Goal: Task Accomplishment & Management: Manage account settings

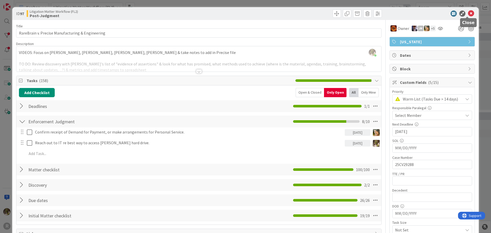
click at [469, 13] on icon at bounding box center [471, 13] width 6 height 6
click at [470, 14] on icon at bounding box center [471, 13] width 6 height 6
click at [468, 15] on icon at bounding box center [471, 13] width 6 height 6
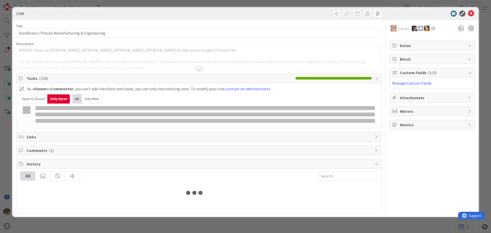
type input "freem"
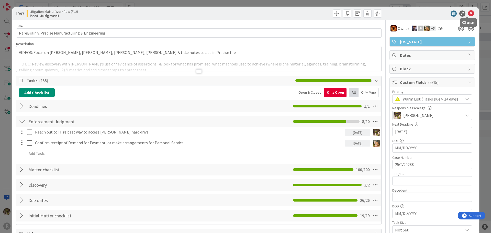
click at [468, 13] on icon at bounding box center [471, 13] width 6 height 6
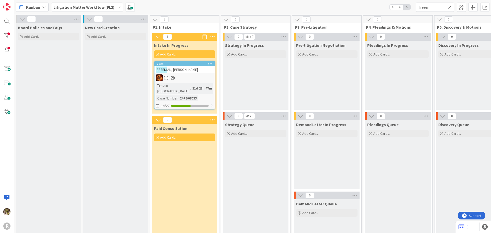
click at [38, 12] on div "Kanban" at bounding box center [32, 7] width 33 height 9
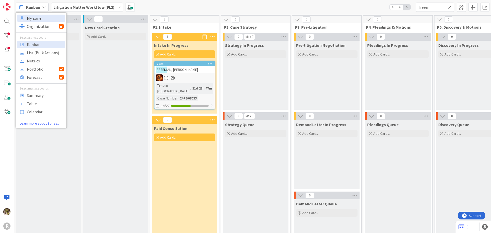
click at [37, 18] on span "My Zone" at bounding box center [45, 18] width 37 height 8
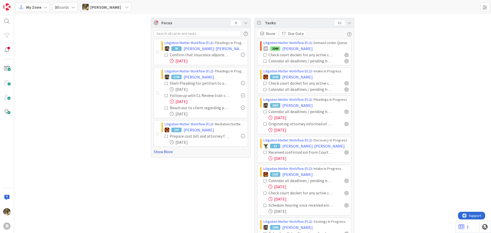
click at [158, 152] on link "Show More" at bounding box center [201, 152] width 94 height 6
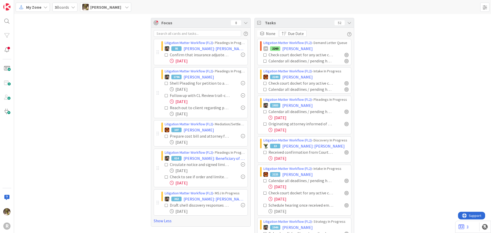
click at [347, 112] on div "Litigation Matter Workflow (FL2) › Pleadings In Progress 1933 [PERSON_NAME] Cal…" at bounding box center [304, 115] width 94 height 39
click at [346, 111] on div at bounding box center [347, 112] width 4 height 4
click at [345, 125] on div at bounding box center [347, 124] width 4 height 4
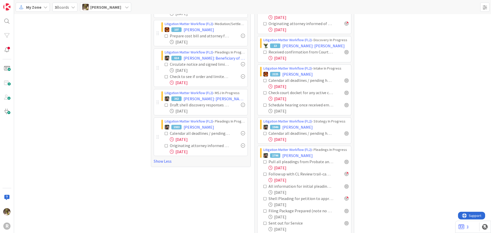
scroll to position [102, 0]
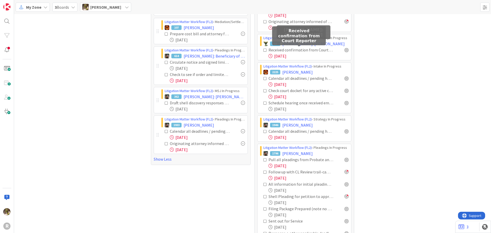
click at [303, 49] on div "Received confirmation from Court Reporter" at bounding box center [301, 50] width 65 height 6
click at [303, 44] on span "[PERSON_NAME]: [PERSON_NAME]" at bounding box center [314, 44] width 62 height 6
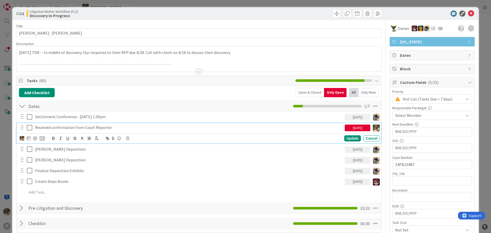
click at [92, 130] on p "Received confirmation from Court Reporter" at bounding box center [189, 128] width 308 height 6
click at [27, 139] on icon at bounding box center [29, 138] width 4 height 4
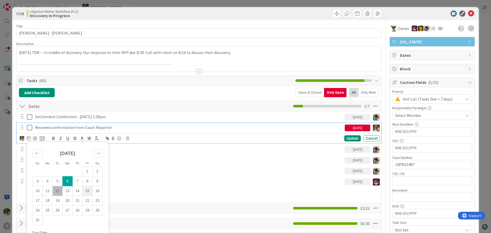
click at [88, 192] on td "15" at bounding box center [88, 191] width 10 height 10
type input "[DATE]"
click at [351, 138] on div "Update" at bounding box center [353, 138] width 17 height 6
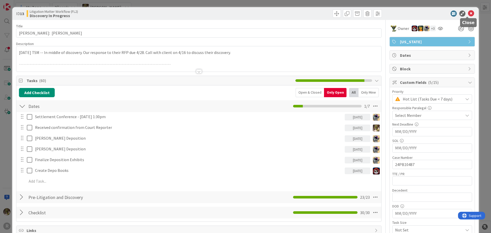
click at [469, 13] on icon at bounding box center [471, 13] width 6 height 6
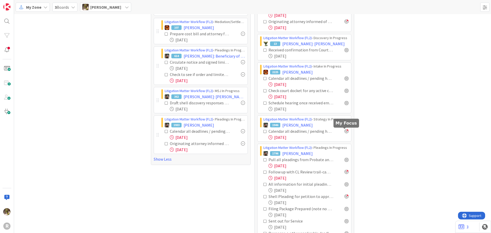
click at [346, 133] on div "Calendar all deadlines / pending hearings / etc. Update "Next Deadline" field o…" at bounding box center [306, 131] width 85 height 6
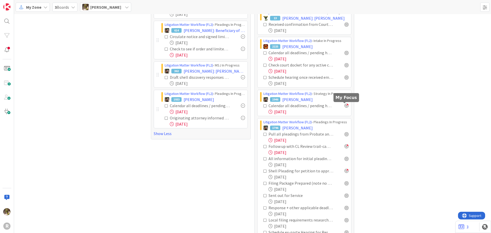
click at [345, 106] on div at bounding box center [347, 106] width 4 height 4
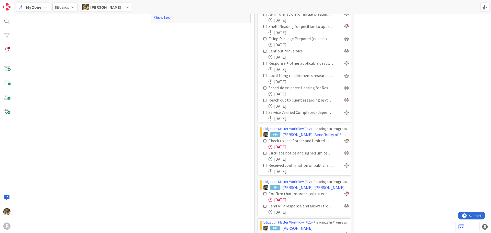
scroll to position [282, 0]
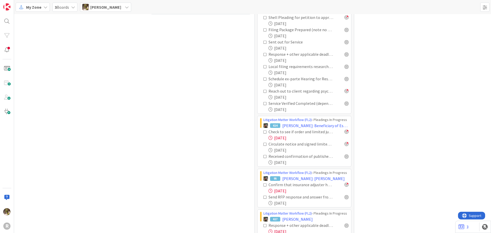
click at [264, 145] on icon at bounding box center [266, 145] width 4 height 4
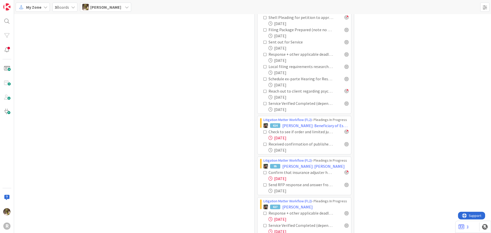
click at [264, 133] on icon at bounding box center [266, 132] width 4 height 4
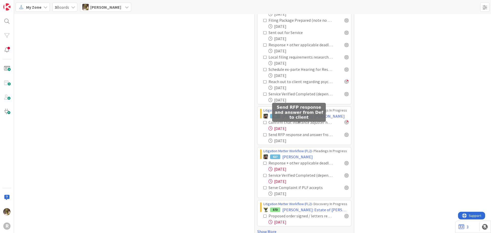
scroll to position [299, 0]
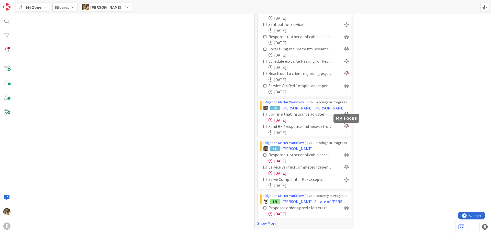
click at [345, 128] on div at bounding box center [347, 126] width 4 height 4
click at [345, 156] on div at bounding box center [347, 155] width 4 height 4
click at [346, 154] on div at bounding box center [347, 155] width 4 height 4
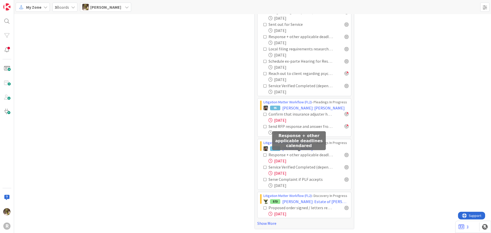
click at [289, 153] on div "Response + other applicable deadlines calendared" at bounding box center [301, 155] width 65 height 6
click at [297, 148] on span "[PERSON_NAME]" at bounding box center [298, 149] width 30 height 6
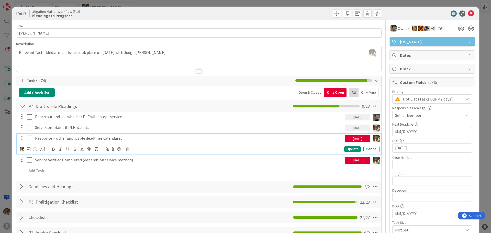
click at [66, 139] on p "Response + other applicable deadlines calendared" at bounding box center [189, 138] width 308 height 6
click at [349, 139] on div "[DATE]" at bounding box center [358, 138] width 26 height 7
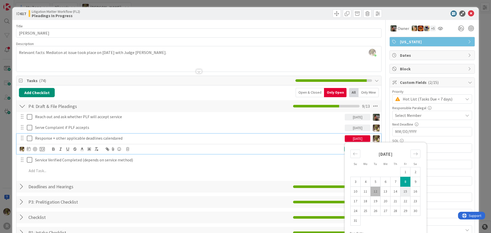
click at [401, 192] on td "15" at bounding box center [406, 192] width 10 height 10
type input "[DATE]"
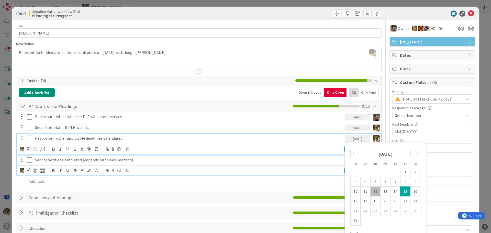
click at [311, 156] on div "Service Verified Completed (depends on service method)" at bounding box center [189, 160] width 312 height 9
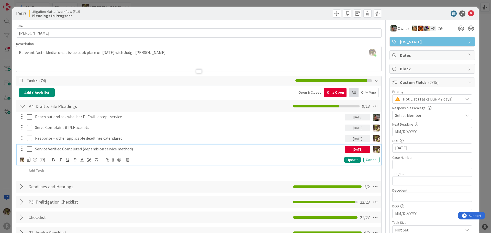
click at [346, 149] on div "[DATE]" at bounding box center [358, 149] width 26 height 7
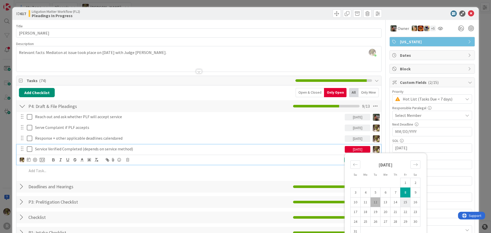
click at [401, 202] on td "15" at bounding box center [406, 203] width 10 height 10
type input "[DATE]"
click at [290, 165] on div "Update Cancel" at bounding box center [199, 160] width 365 height 10
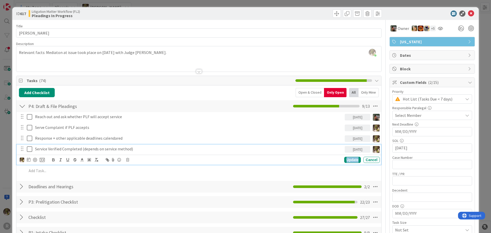
drag, startPoint x: 348, startPoint y: 160, endPoint x: 352, endPoint y: 155, distance: 6.8
click at [348, 160] on div "Update" at bounding box center [353, 160] width 17 height 6
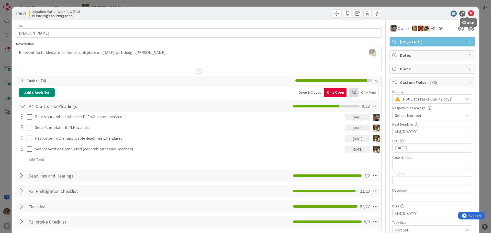
click at [468, 15] on icon at bounding box center [471, 13] width 6 height 6
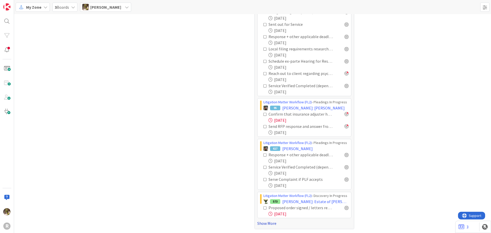
click at [262, 224] on link "Show More" at bounding box center [304, 223] width 94 height 6
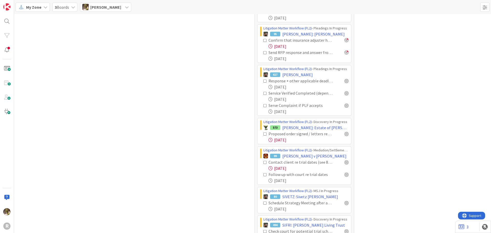
scroll to position [376, 0]
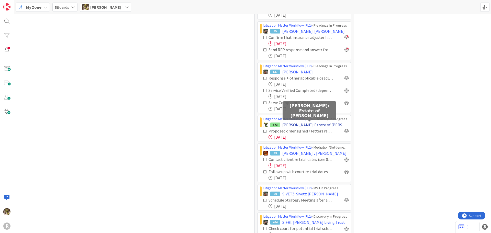
click at [313, 125] on span "[PERSON_NAME]: Estate of [PERSON_NAME]" at bounding box center [316, 125] width 66 height 6
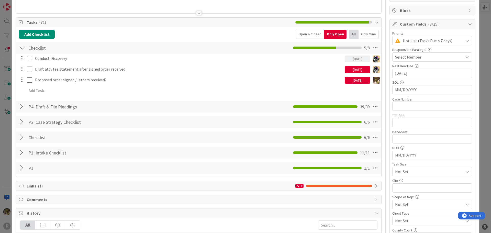
scroll to position [51, 0]
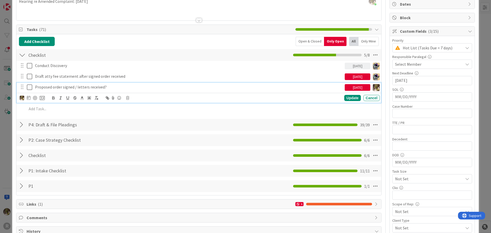
click at [116, 85] on p "Proposed order signed / letters received?" at bounding box center [189, 87] width 308 height 6
click at [366, 88] on div "[DATE]" at bounding box center [358, 87] width 26 height 7
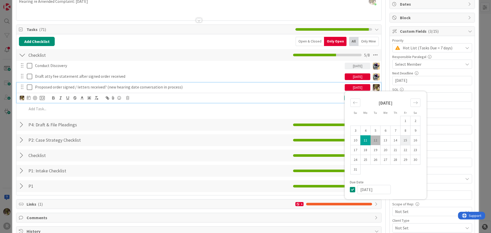
click at [403, 143] on td "15" at bounding box center [406, 141] width 10 height 10
type input "[DATE]"
click at [278, 86] on p "Proposed order signed / letters received? (new hearing date conversation in pro…" at bounding box center [189, 87] width 308 height 6
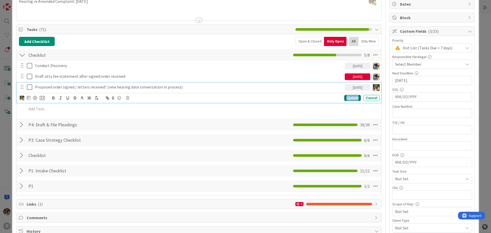
click at [349, 96] on div "Update" at bounding box center [353, 98] width 17 height 6
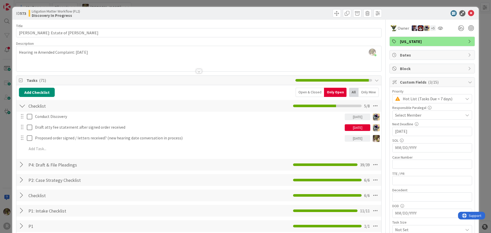
scroll to position [0, 0]
click at [469, 14] on icon at bounding box center [471, 13] width 6 height 6
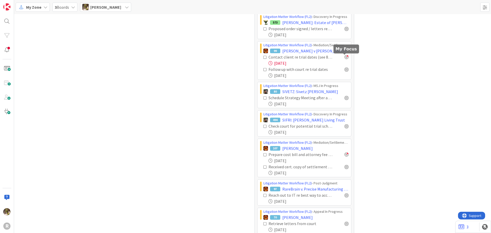
click at [345, 57] on div at bounding box center [347, 57] width 4 height 4
click at [346, 70] on div at bounding box center [347, 69] width 4 height 4
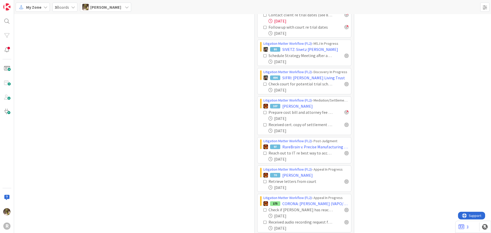
scroll to position [530, 0]
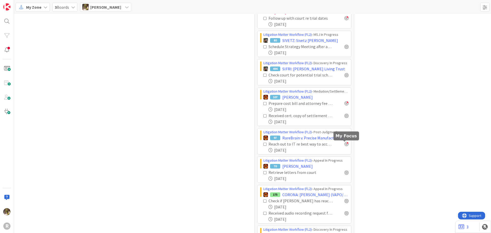
click at [345, 144] on div at bounding box center [347, 144] width 4 height 4
click at [346, 173] on div at bounding box center [347, 172] width 4 height 4
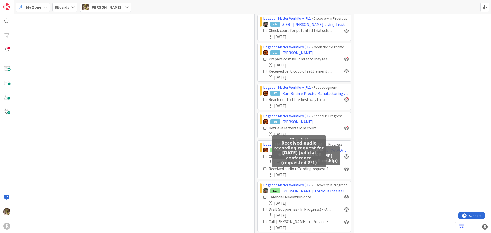
scroll to position [581, 0]
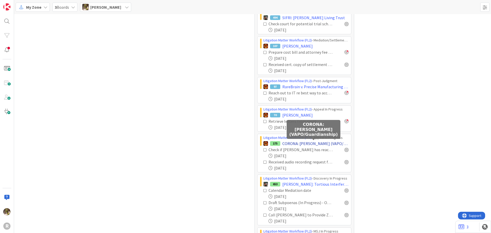
click at [305, 143] on span "CORONA: [PERSON_NAME] (VAPO/Guardianship)" at bounding box center [316, 144] width 66 height 6
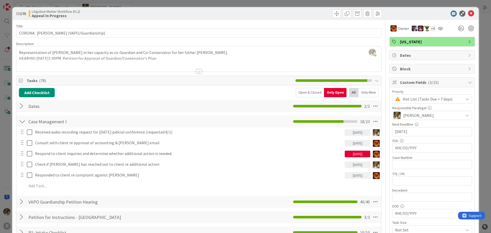
click at [358, 165] on div "[DATE]" at bounding box center [358, 165] width 26 height 7
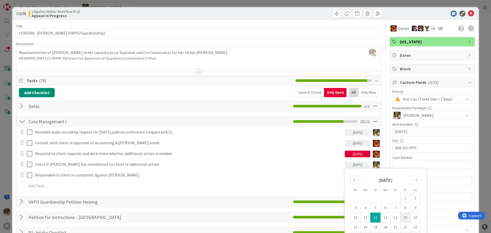
click at [402, 218] on td "15" at bounding box center [406, 218] width 10 height 10
type input "[DATE]"
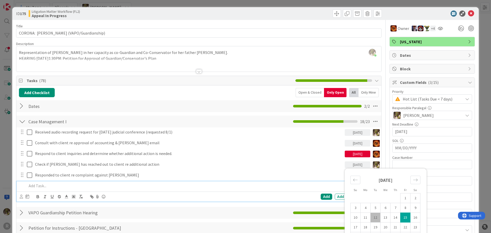
click at [213, 187] on p at bounding box center [202, 186] width 351 height 6
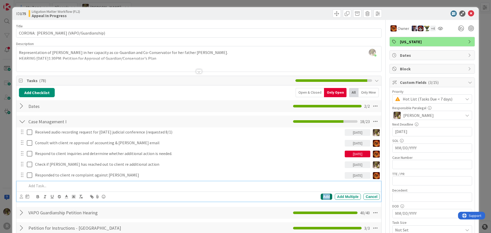
click at [321, 196] on div "Add" at bounding box center [327, 197] width 12 height 6
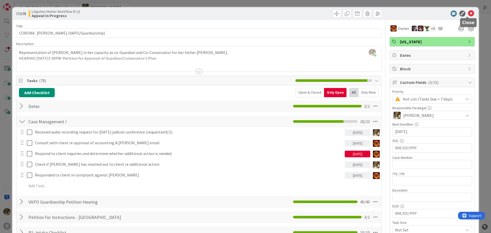
click at [468, 14] on icon at bounding box center [471, 13] width 6 height 6
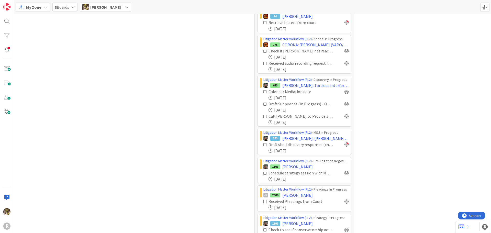
scroll to position [683, 0]
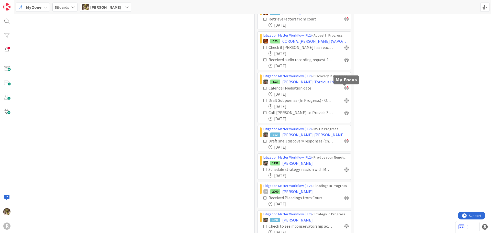
click at [345, 88] on div at bounding box center [347, 88] width 4 height 4
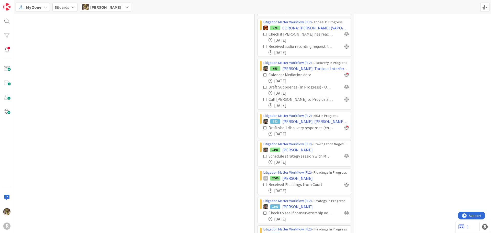
scroll to position [709, 0]
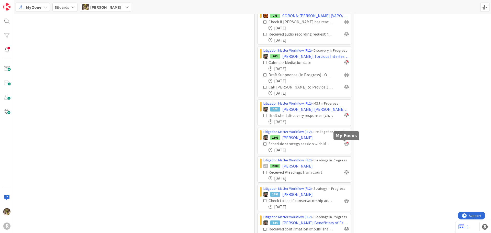
click at [345, 145] on div at bounding box center [347, 144] width 4 height 4
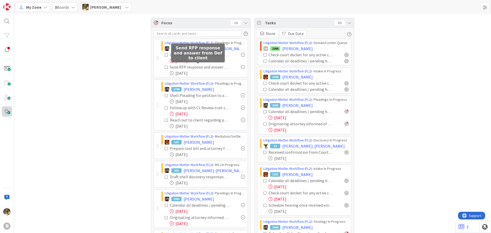
scroll to position [26, 0]
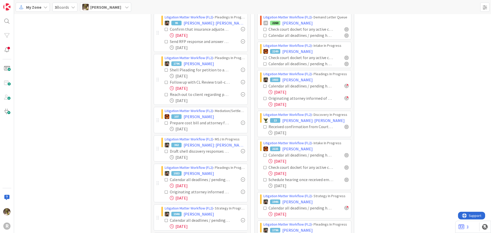
click at [42, 8] on div "My Zone" at bounding box center [33, 7] width 34 height 9
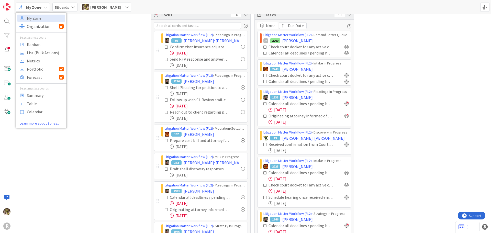
scroll to position [0, 0]
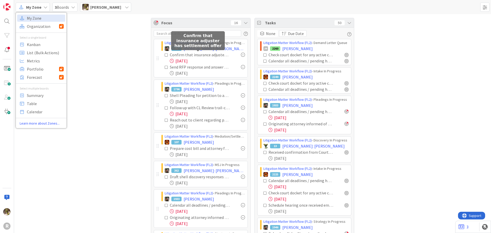
click at [218, 56] on div "Confirm that insurance adjuster has settlement offer" at bounding box center [200, 55] width 60 height 6
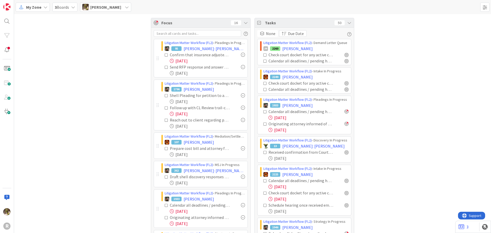
scroll to position [26, 0]
